Goal: Task Accomplishment & Management: Use online tool/utility

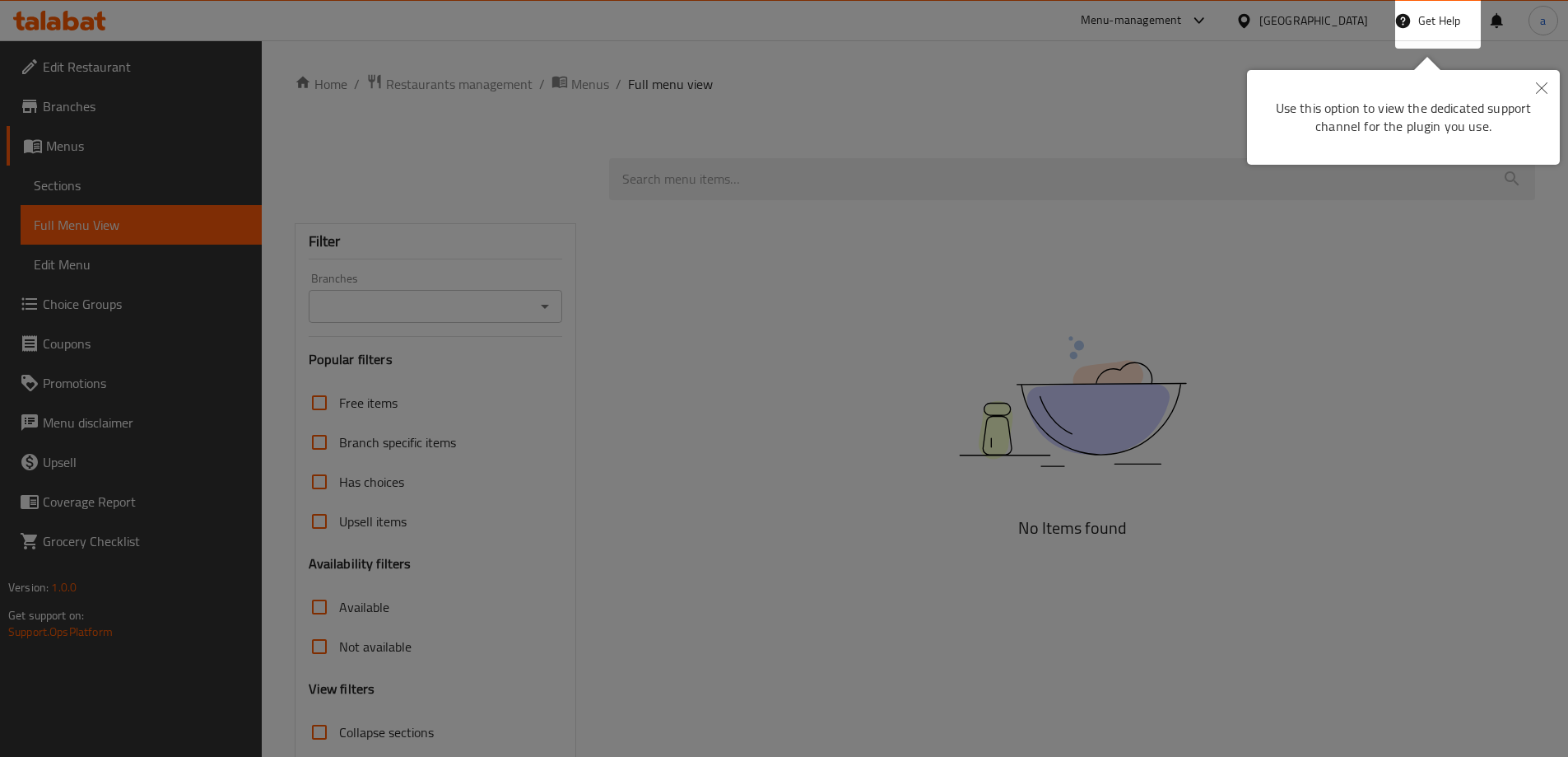
click at [1544, 82] on button "Close" at bounding box center [1541, 89] width 36 height 38
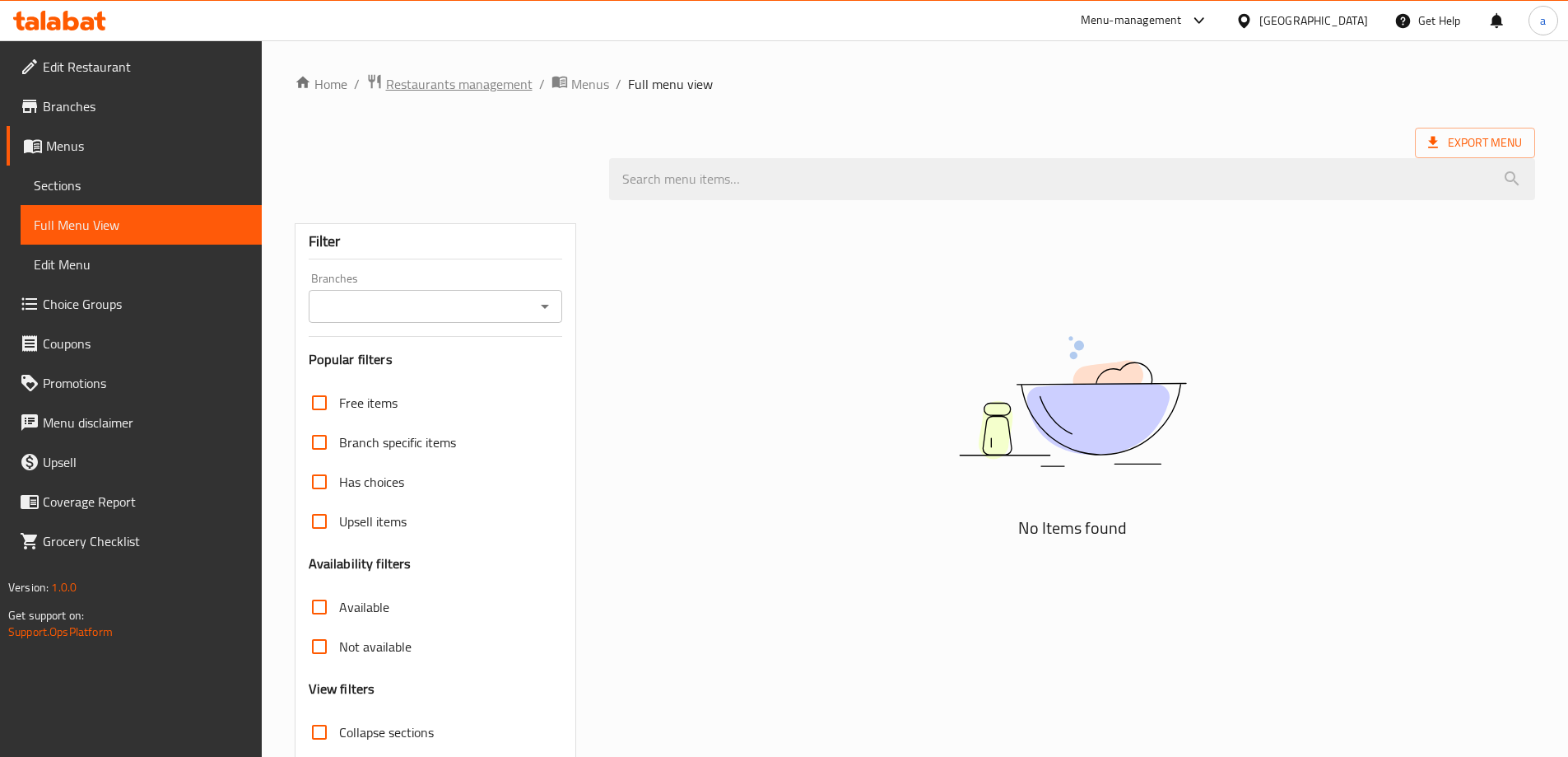
click at [402, 92] on span "Restaurants management" at bounding box center [459, 84] width 146 height 20
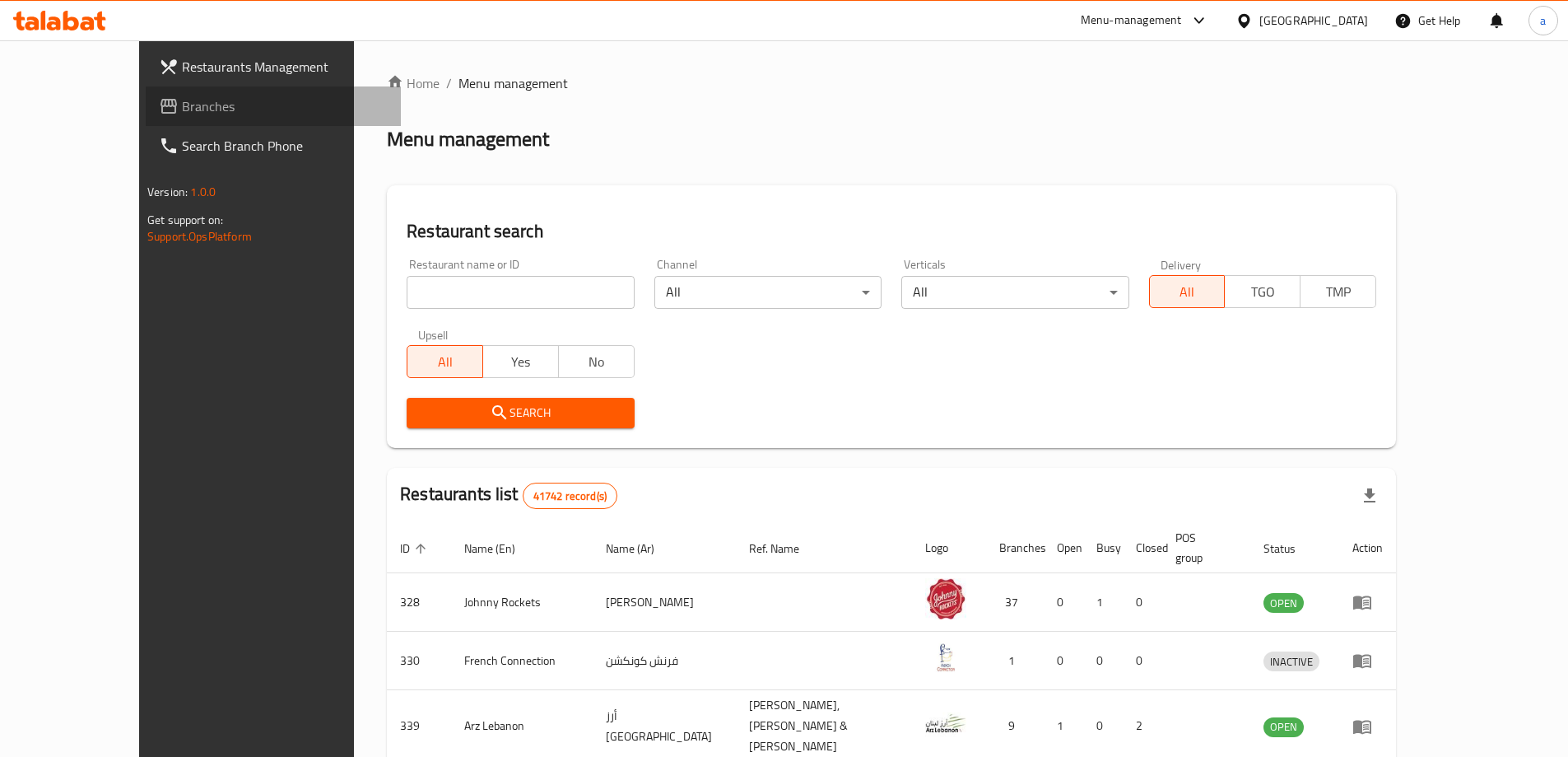
click at [182, 103] on span "Branches" at bounding box center [285, 107] width 206 height 20
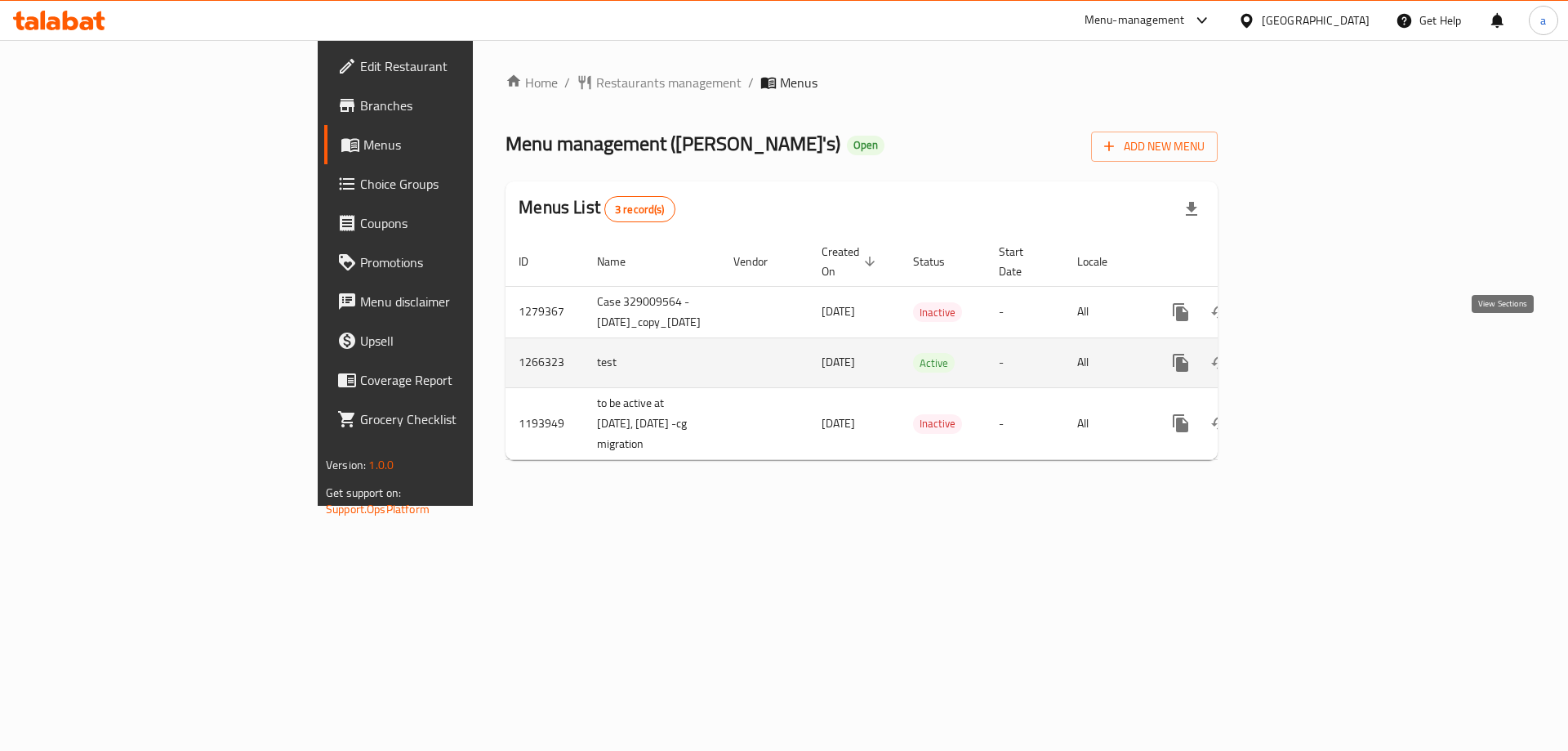
click at [1318, 360] on link "enhanced table" at bounding box center [1299, 363] width 40 height 40
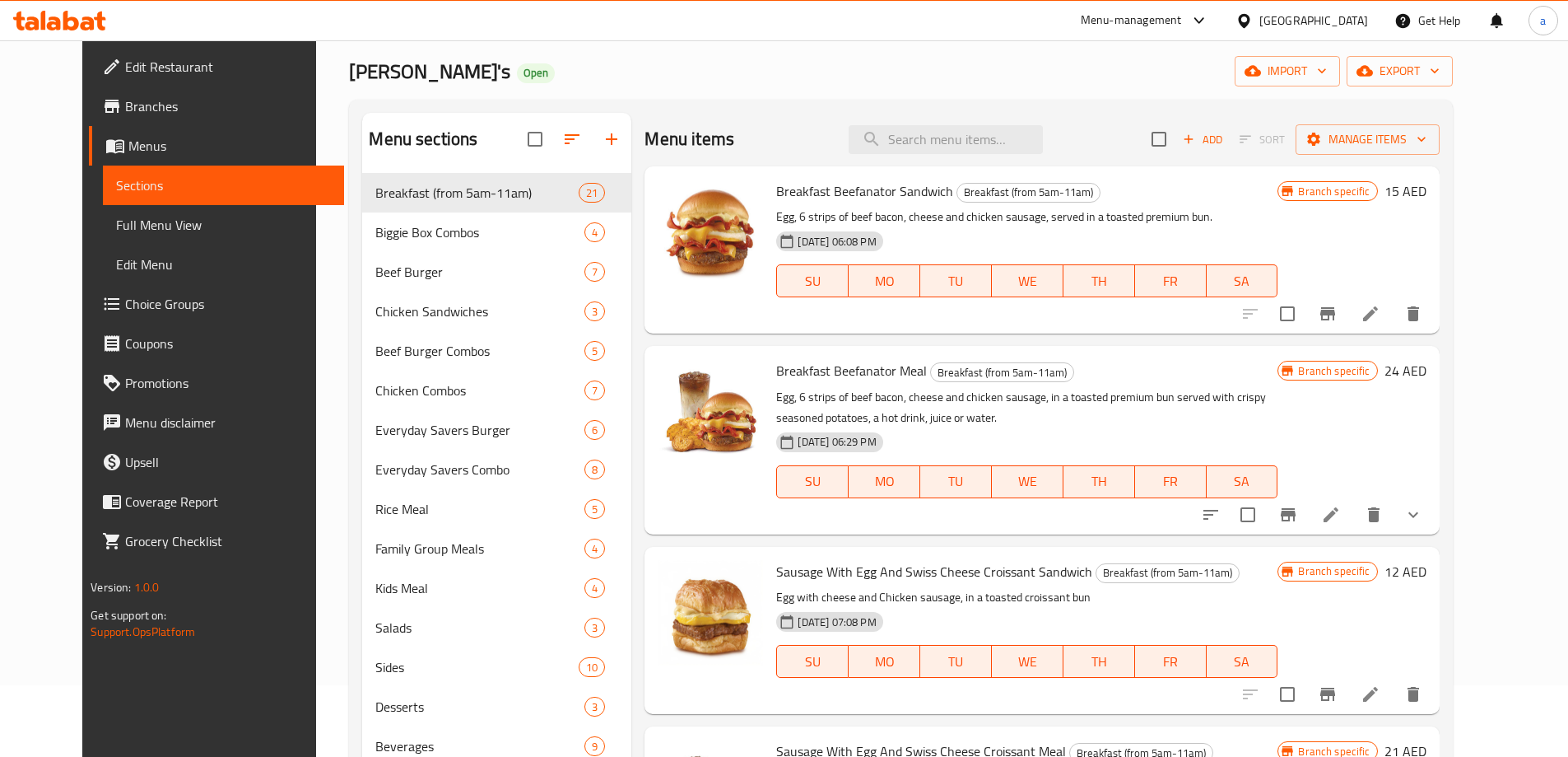
scroll to position [83, 0]
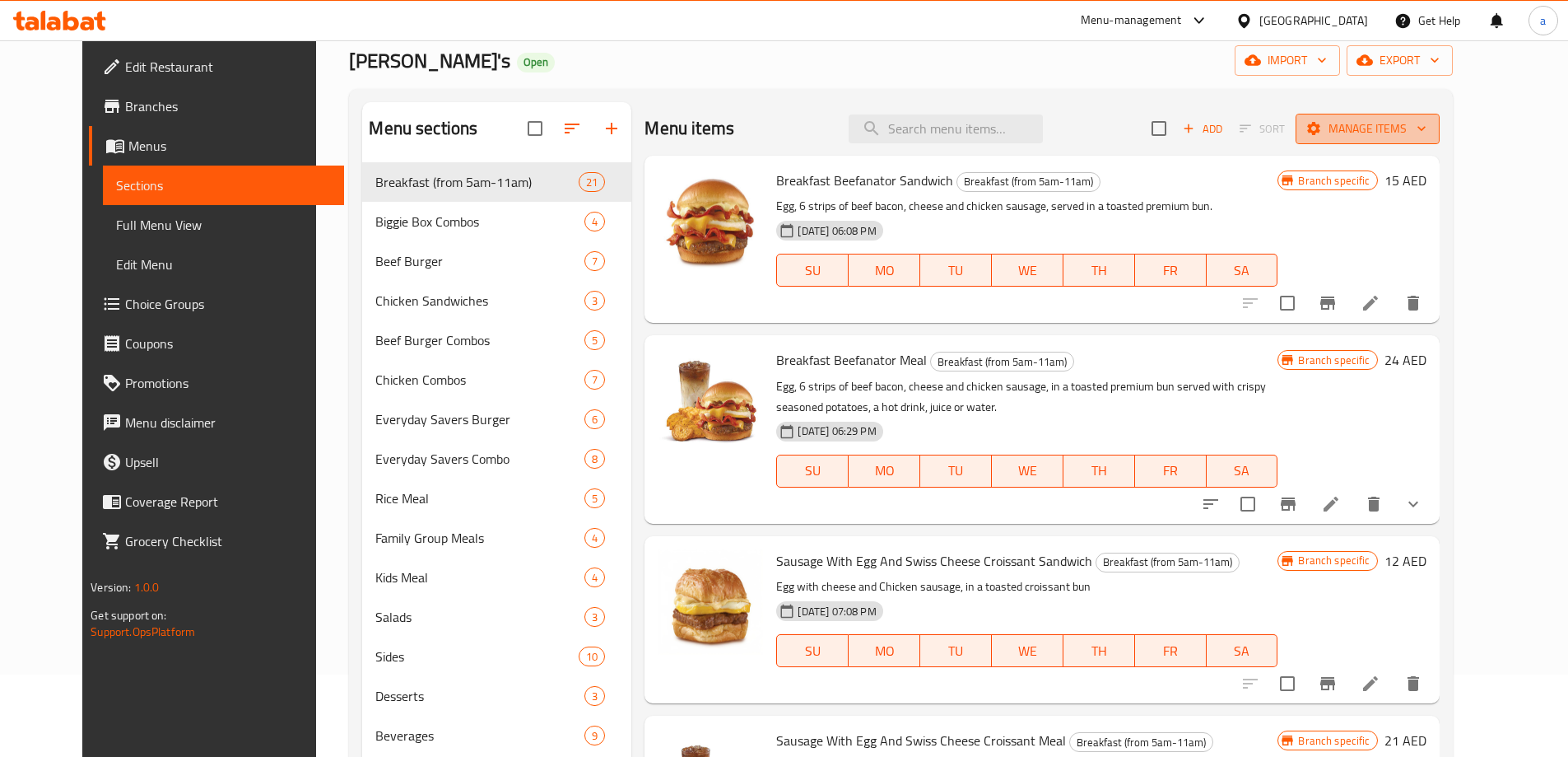
click at [1427, 122] on span "Manage items" at bounding box center [1368, 128] width 117 height 21
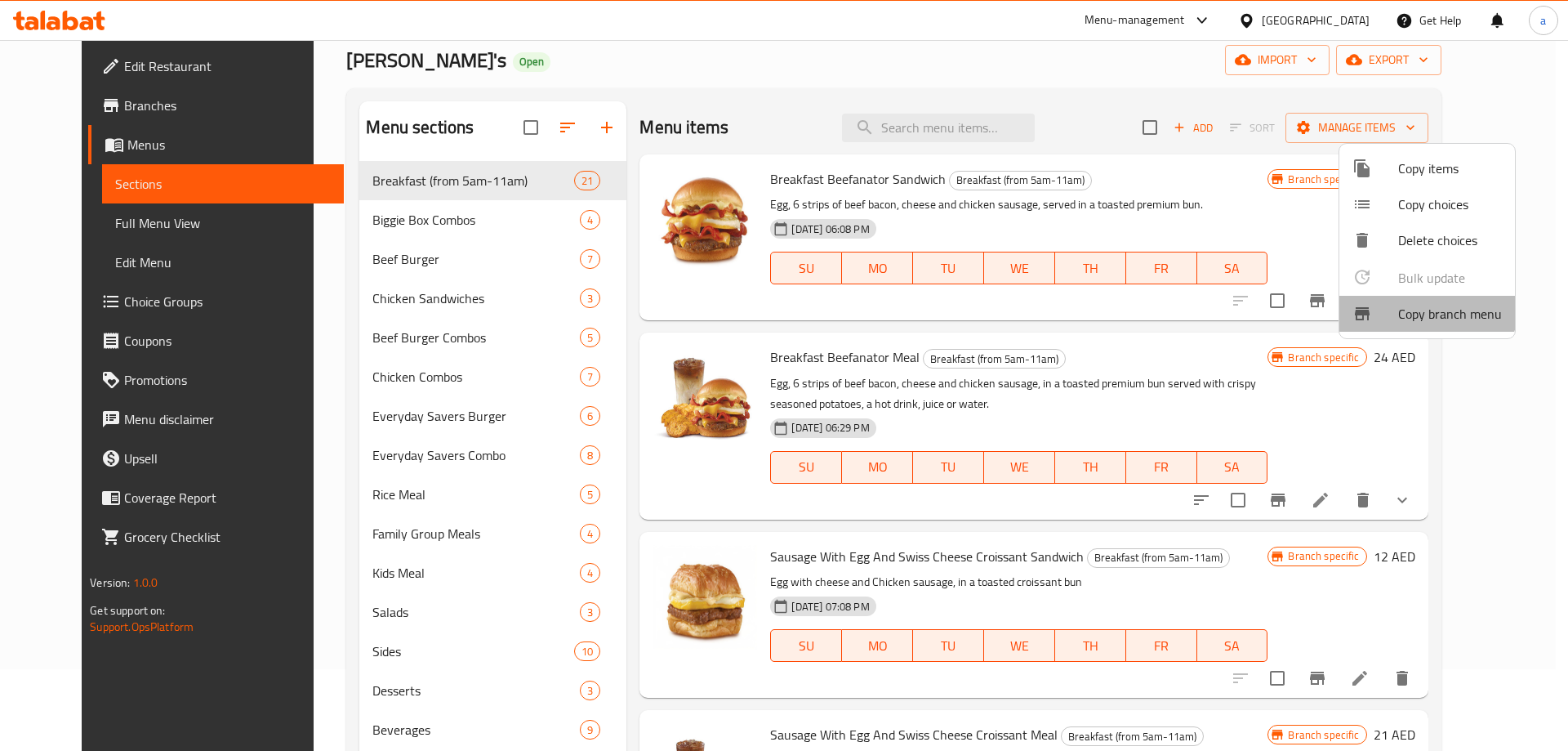
click at [1426, 299] on li "Copy branch menu" at bounding box center [1428, 313] width 176 height 36
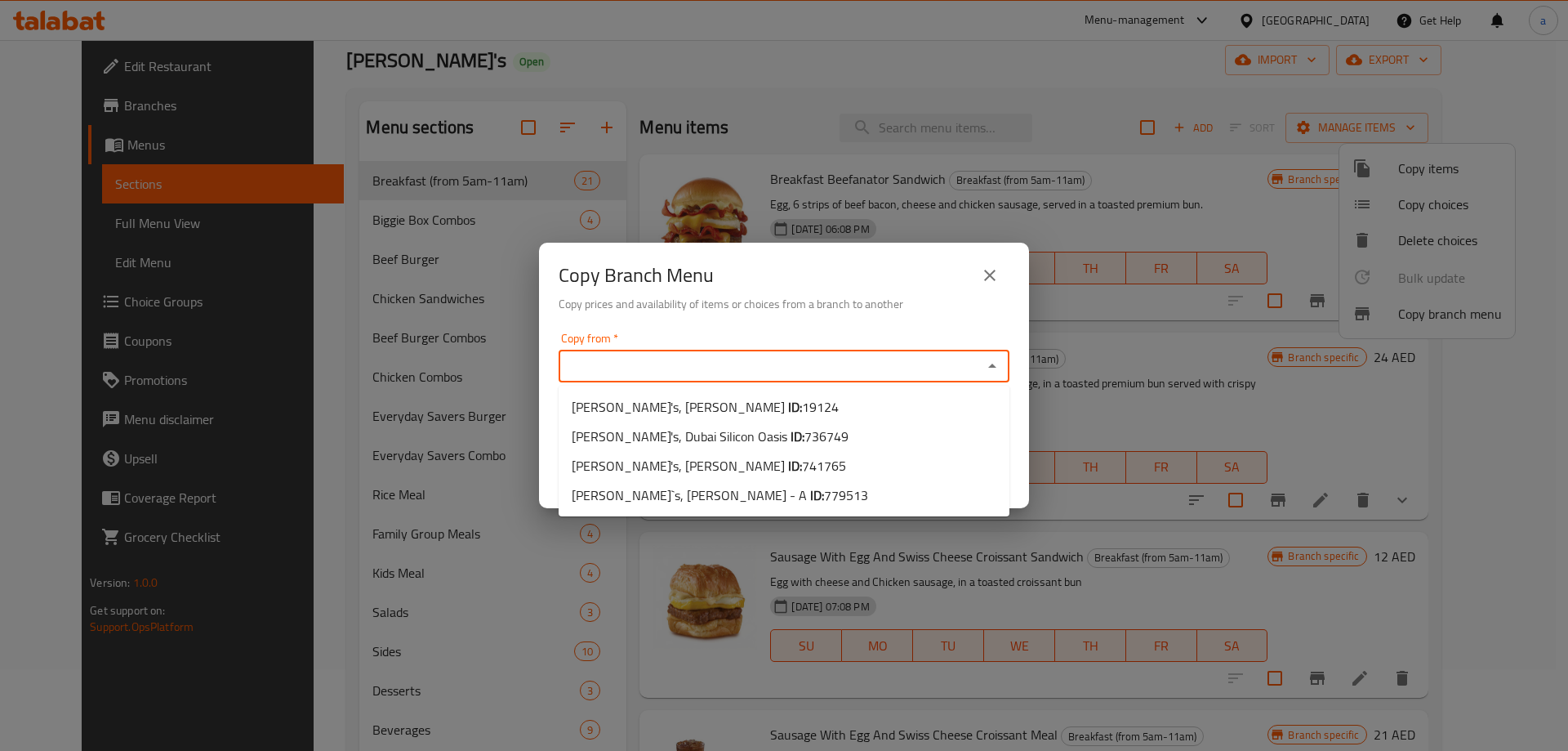
click at [828, 366] on input "Copy from   *" at bounding box center [770, 366] width 414 height 23
click at [800, 421] on li "[PERSON_NAME]'s, [PERSON_NAME] ID: 19124" at bounding box center [784, 407] width 451 height 30
type input "[PERSON_NAME]'s, [PERSON_NAME]"
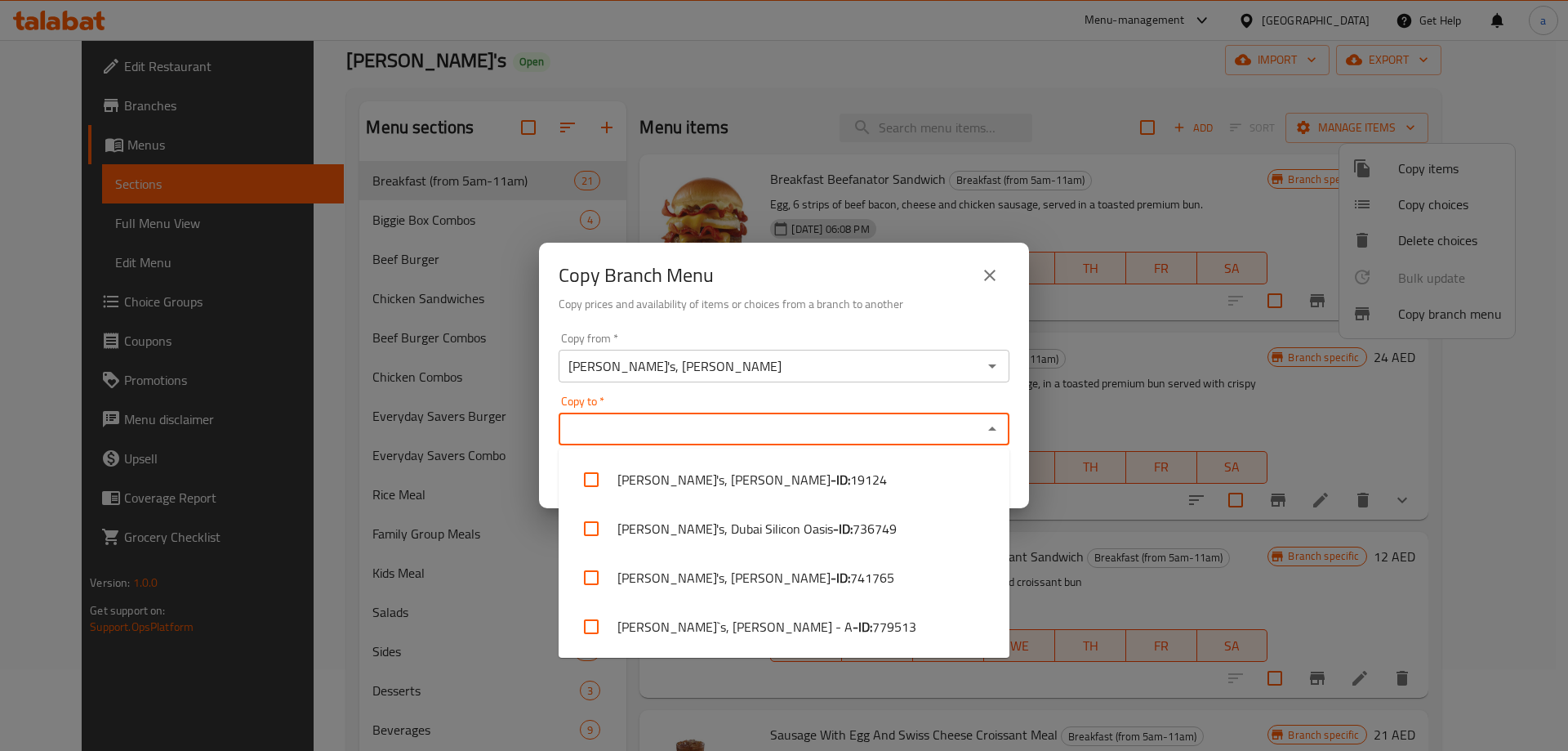
click at [778, 435] on input "Copy to   *" at bounding box center [770, 428] width 414 height 23
click at [848, 625] on li "[PERSON_NAME]`s, [PERSON_NAME] - A - ID: 779513" at bounding box center [784, 626] width 451 height 49
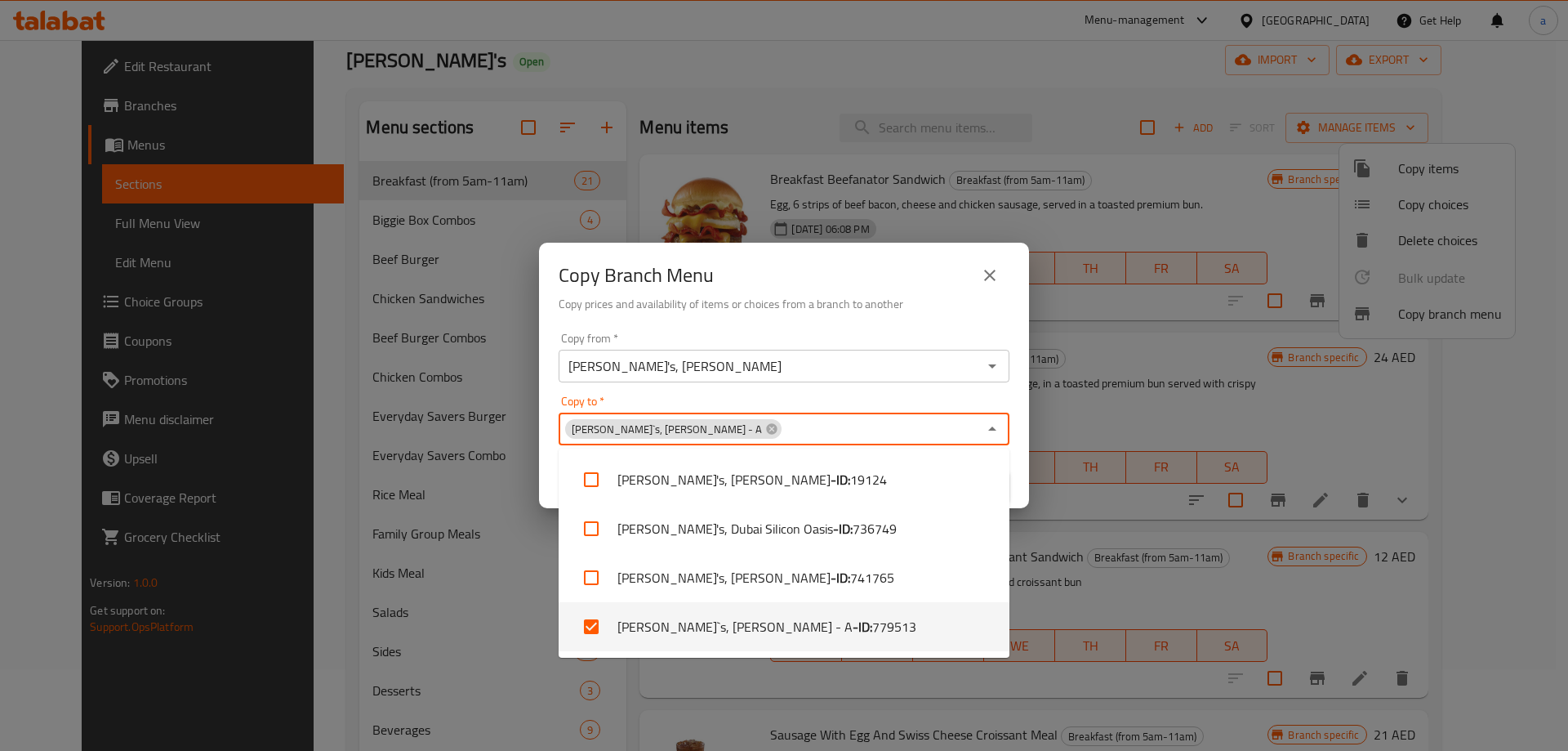
checkbox input "true"
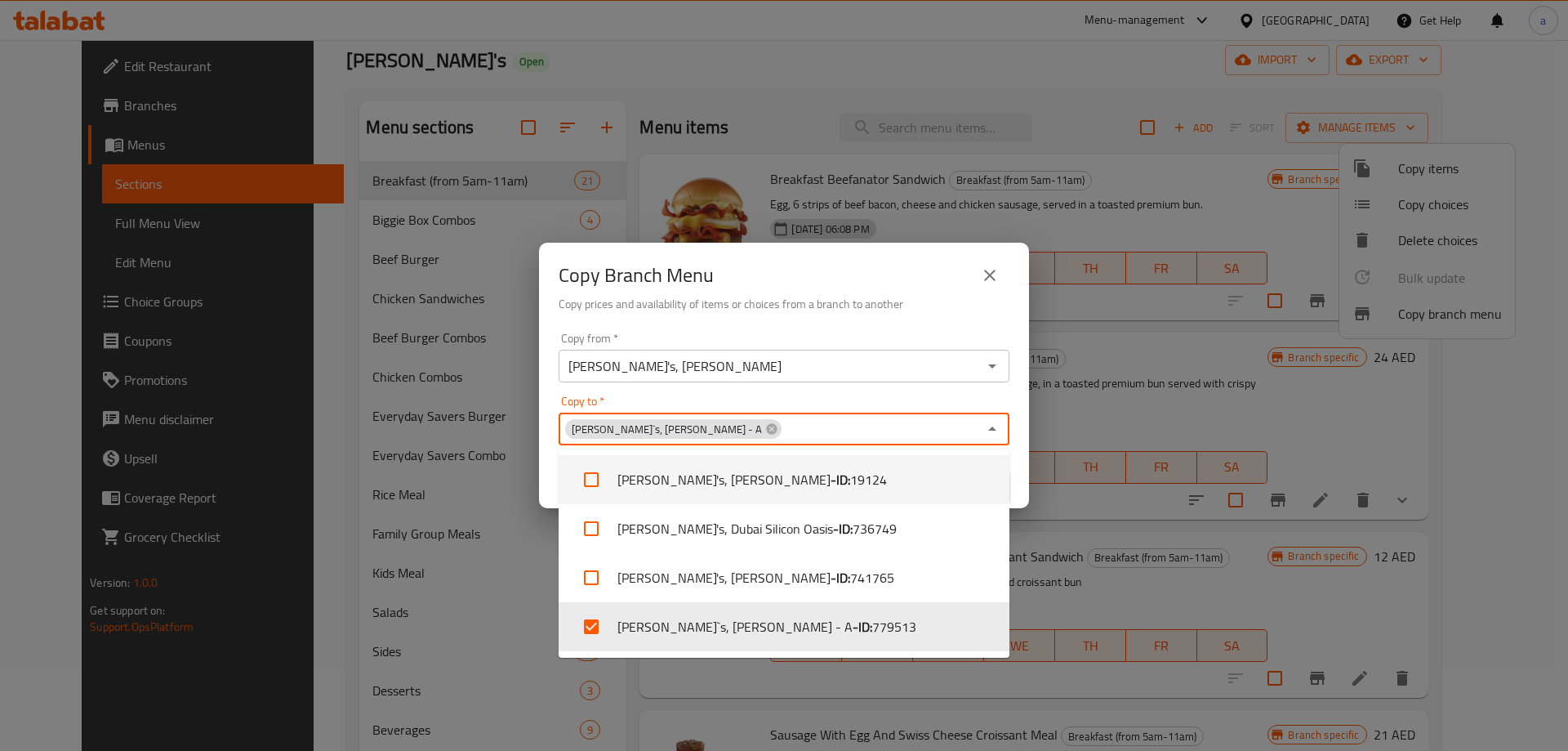
click at [789, 400] on div "Copy to   * [PERSON_NAME]`s, [PERSON_NAME] - A Copy to *" at bounding box center [784, 420] width 451 height 49
click at [946, 333] on div "Copy from   * [PERSON_NAME]'s, [PERSON_NAME] Copy from *" at bounding box center [784, 357] width 451 height 49
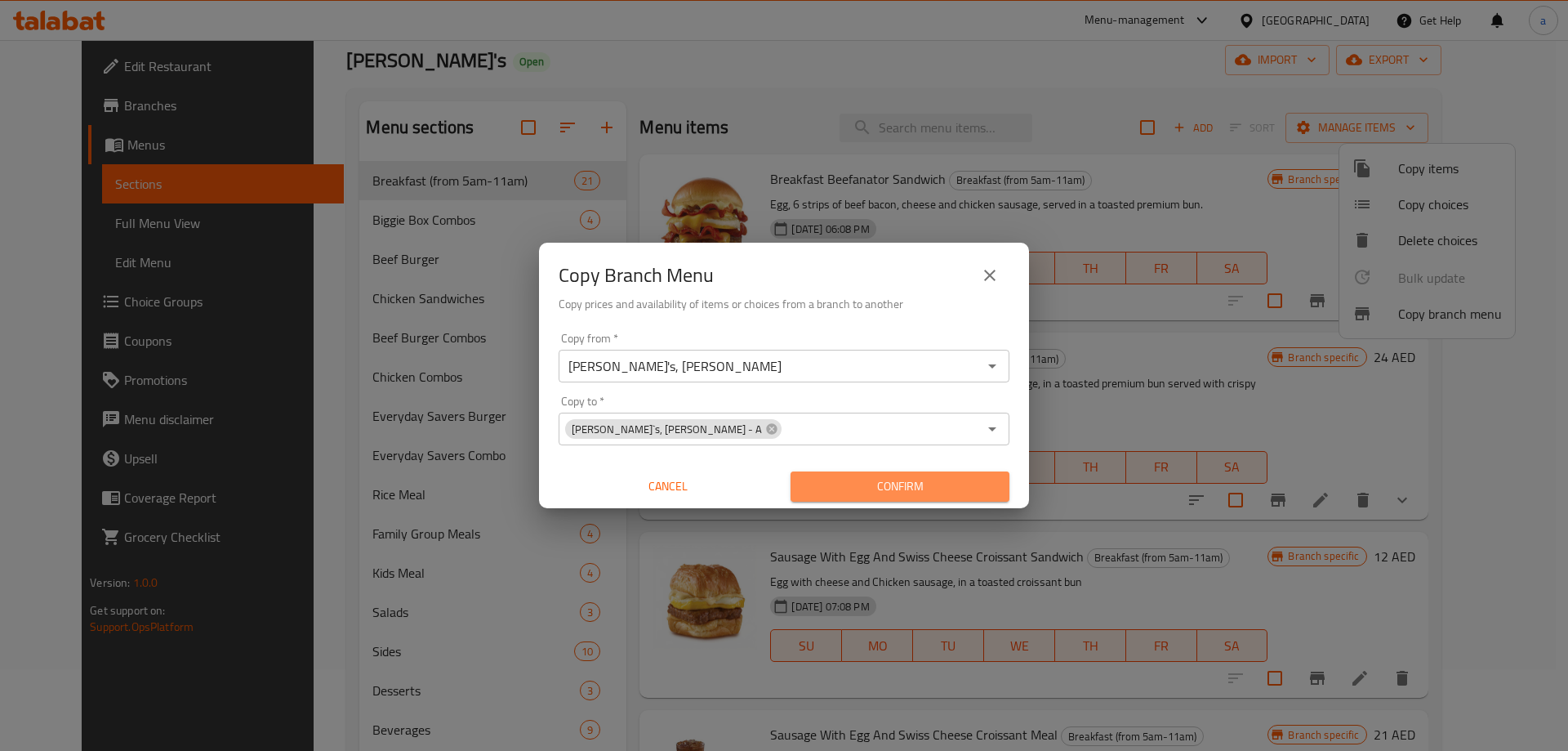
click at [904, 483] on span "Confirm" at bounding box center [900, 486] width 193 height 21
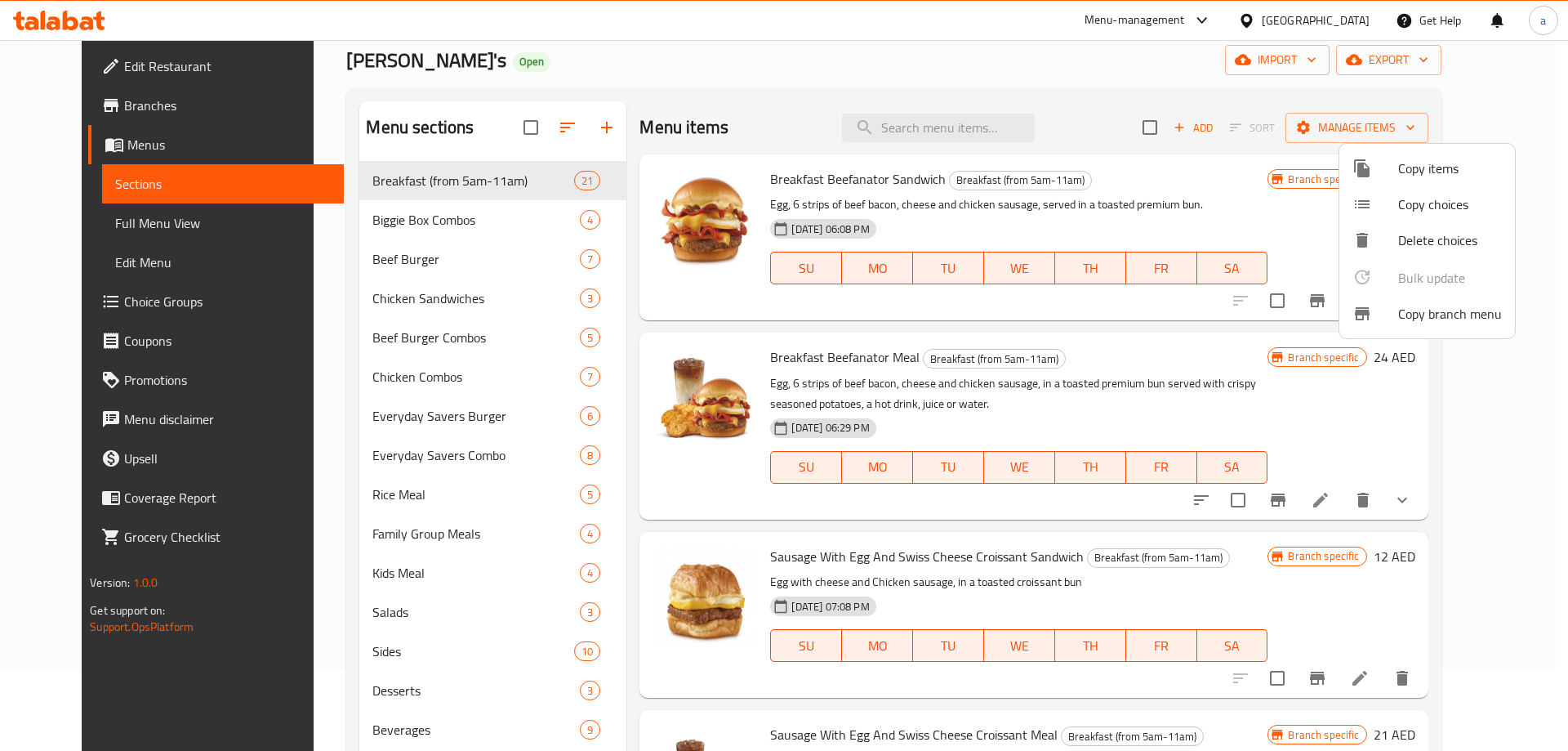
click at [148, 109] on div at bounding box center [784, 376] width 1568 height 751
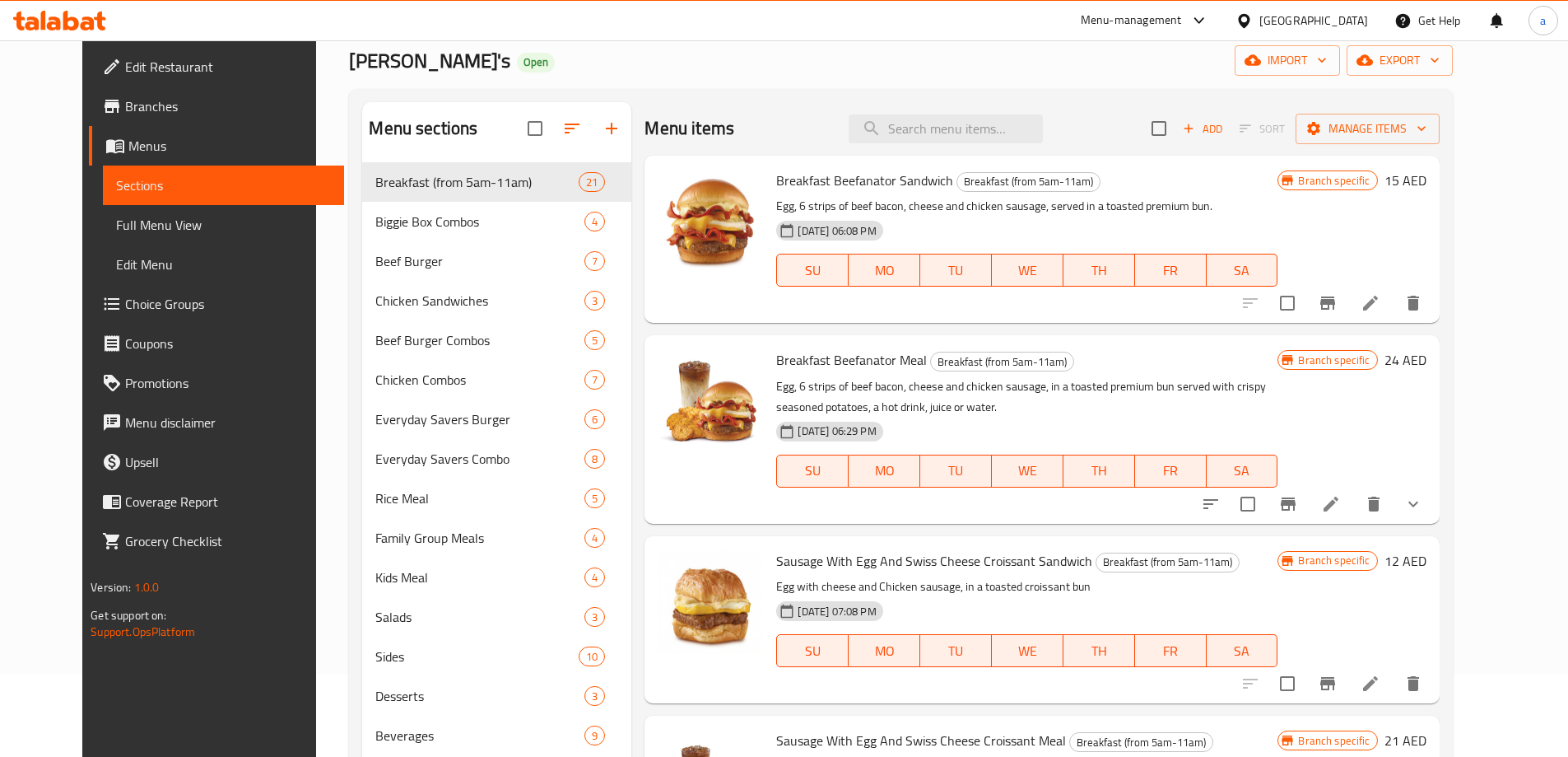
click at [103, 95] on link "Branches" at bounding box center [216, 107] width 255 height 40
